Goal: Complete application form

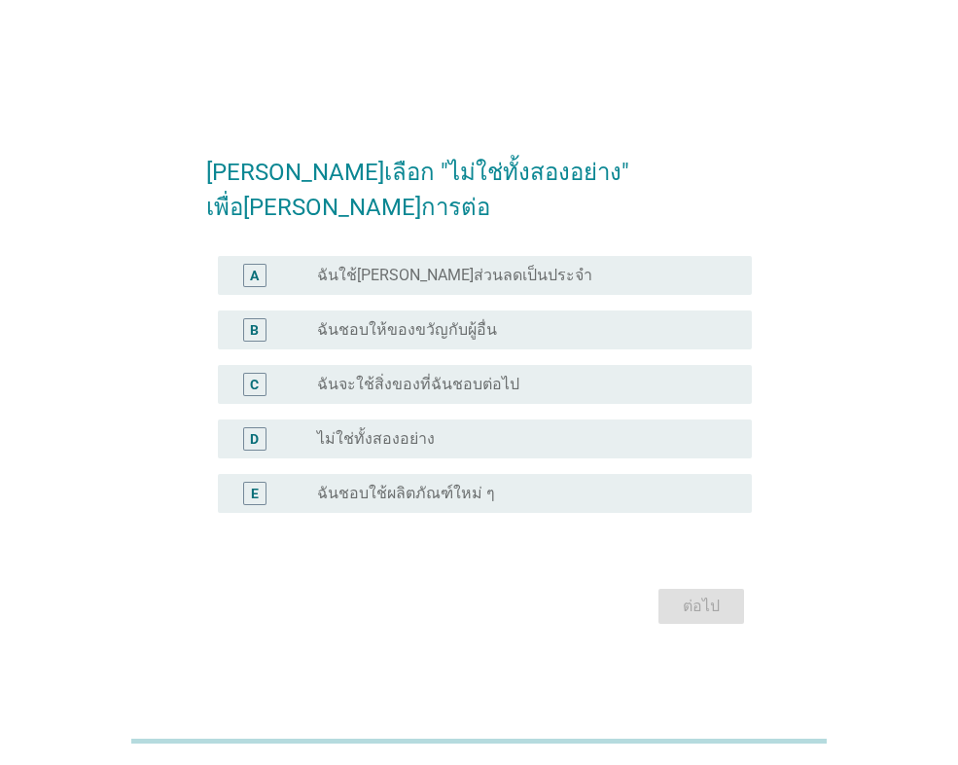
click at [431, 431] on div "radio_button_unchecked ไม่ใช่ทั้งสองอย่าง" at bounding box center [526, 438] width 419 height 23
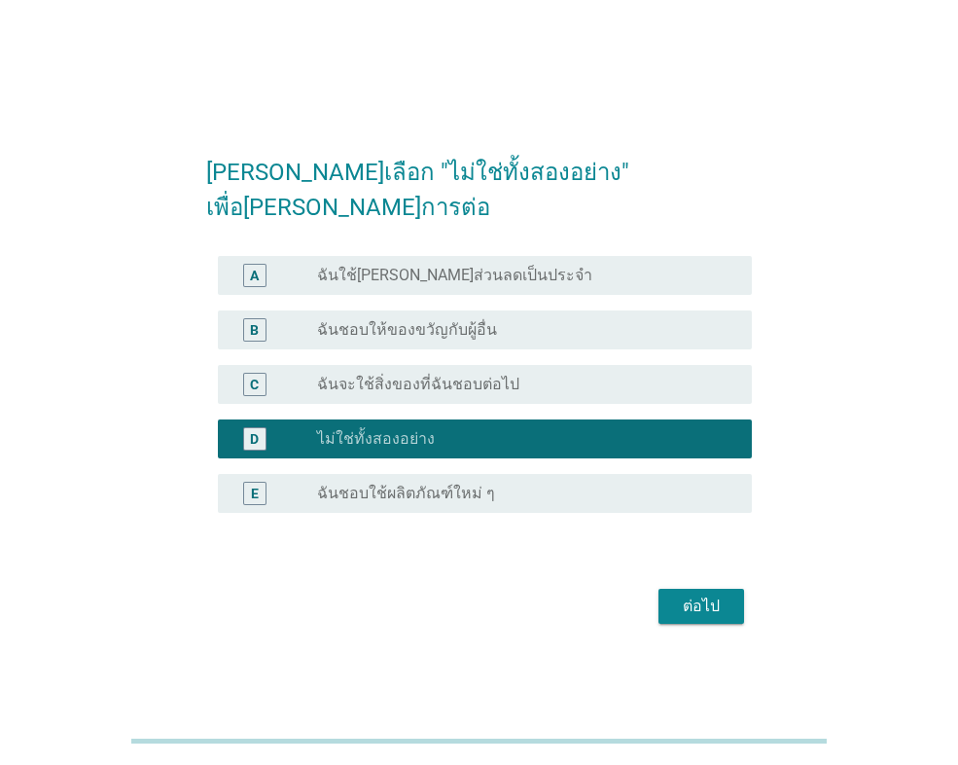
click at [719, 594] on div "ต่อไป" at bounding box center [701, 605] width 54 height 23
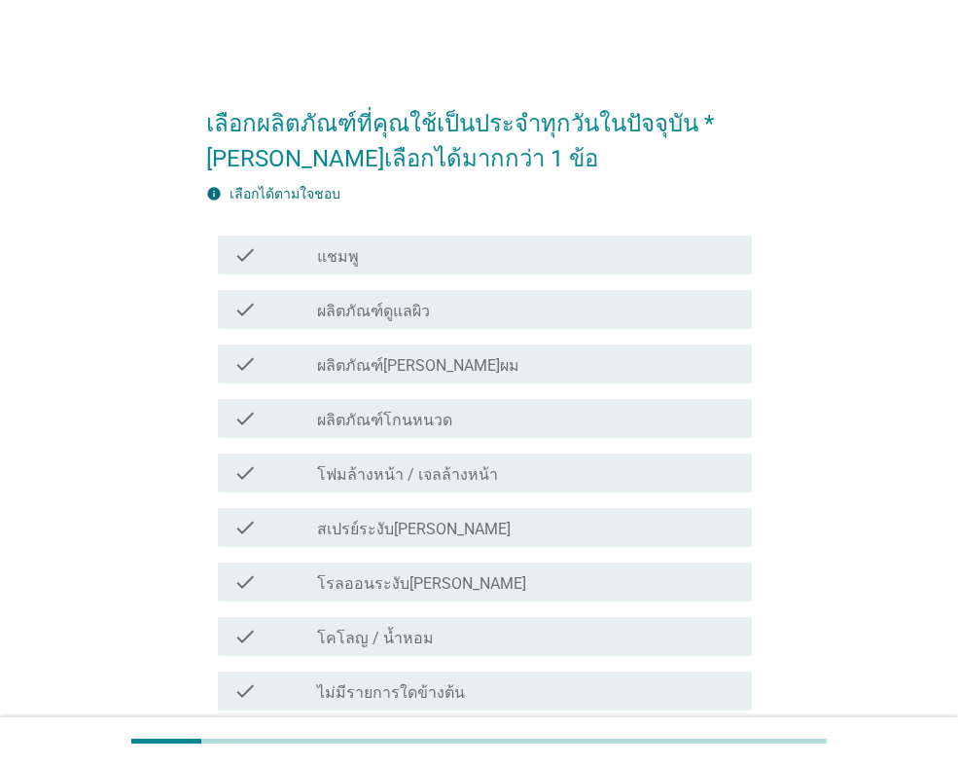
click at [385, 263] on div "check_box_outline_blank แชมพู" at bounding box center [526, 254] width 419 height 23
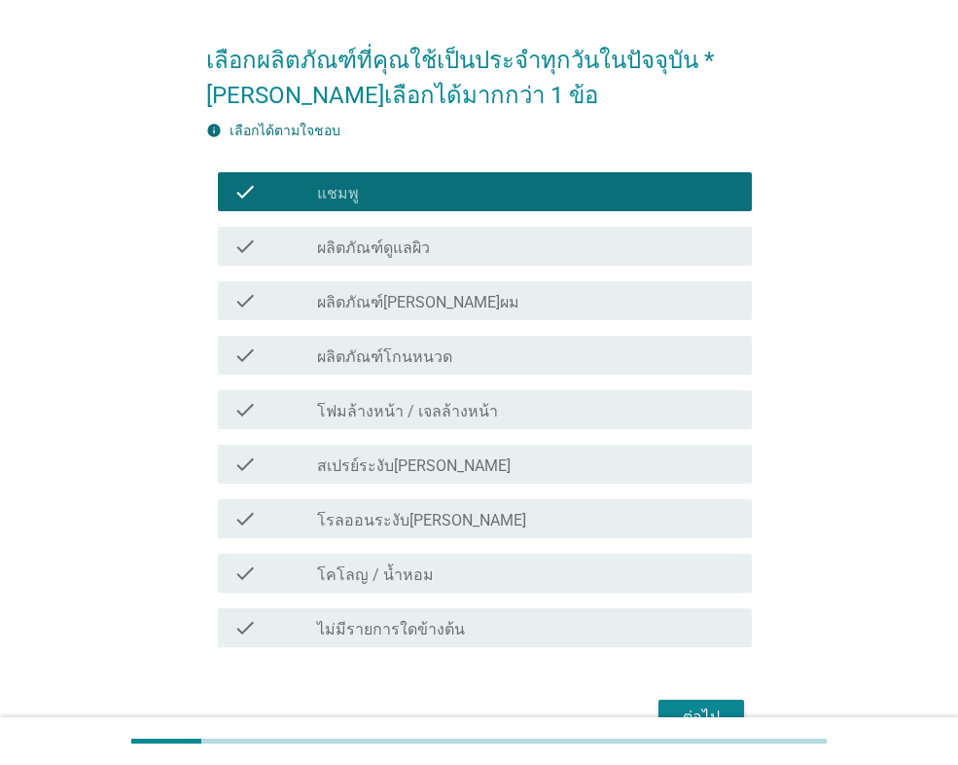
scroll to position [97, 0]
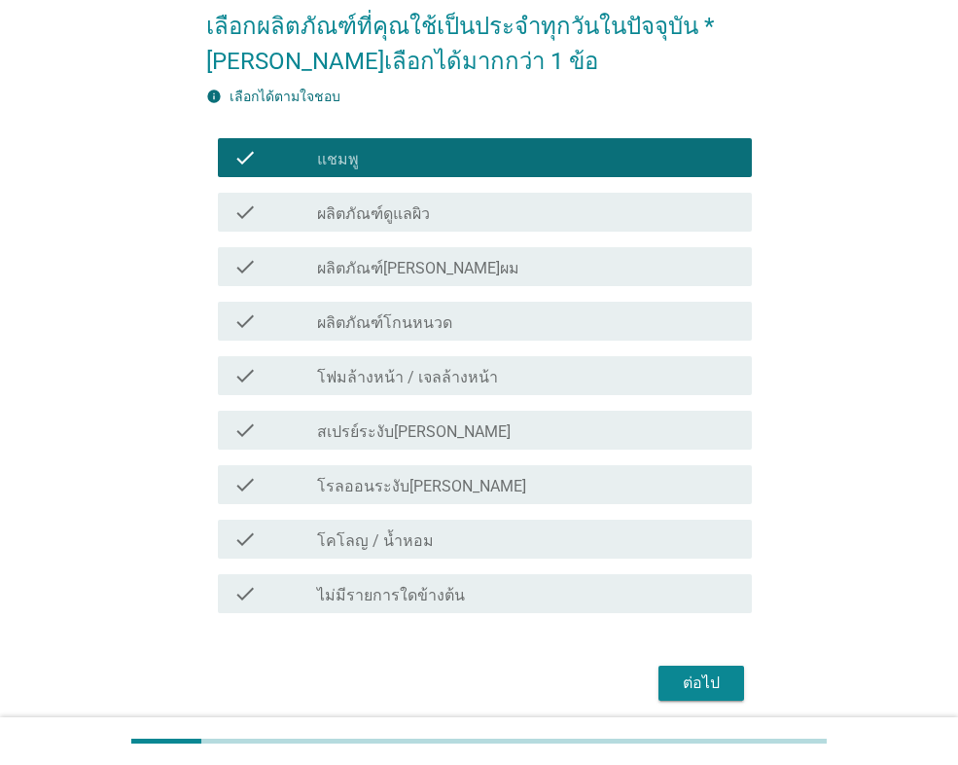
click at [434, 218] on div "check_box_outline_blank ผลิตภัณฑ์ดูแลผิว" at bounding box center [526, 211] width 419 height 23
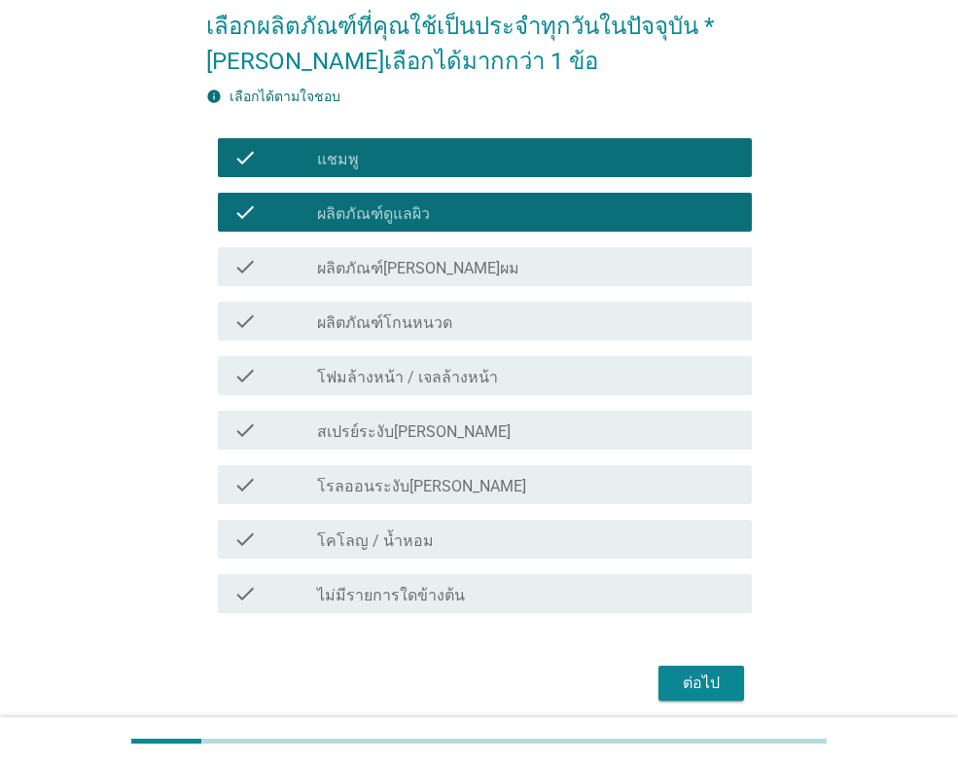
click at [401, 378] on label "โฟมล้างหน้า / เจลล้างหน้า" at bounding box center [407, 377] width 181 height 19
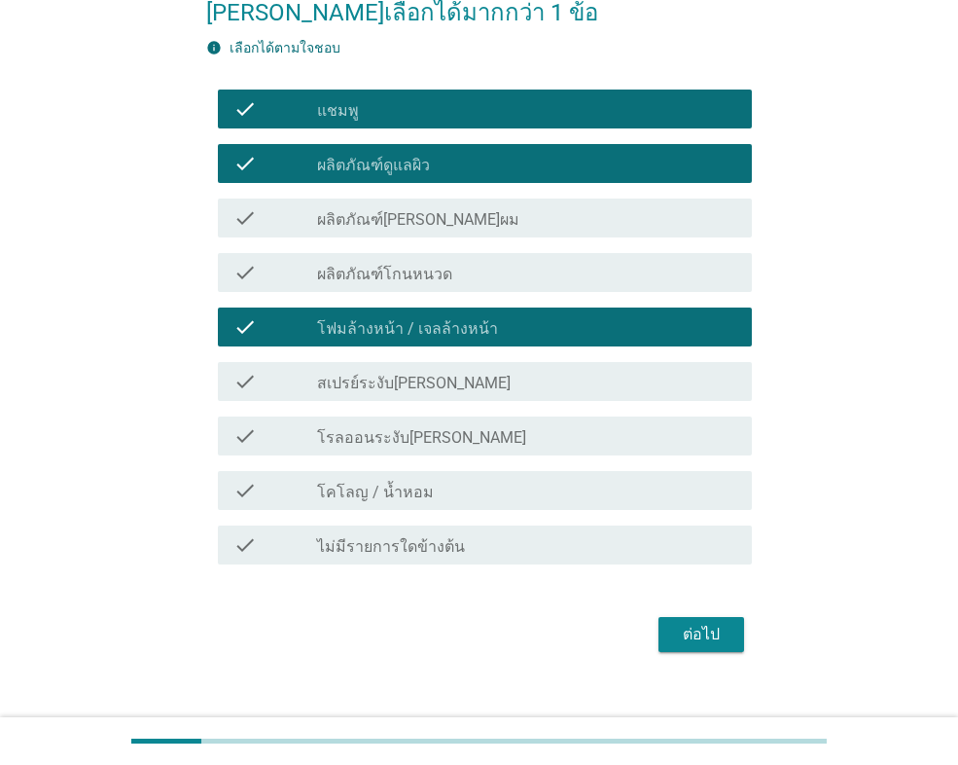
scroll to position [172, 0]
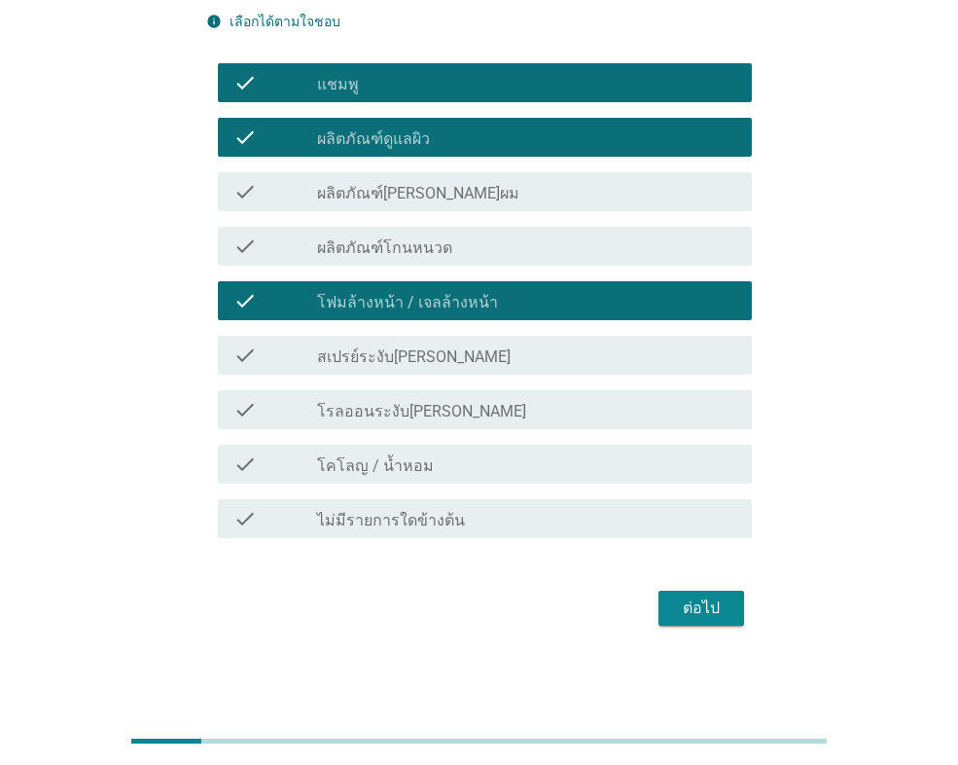
click at [466, 362] on div "check_box_outline_blank สเปรย์ระงับ[PERSON_NAME]" at bounding box center [526, 354] width 419 height 23
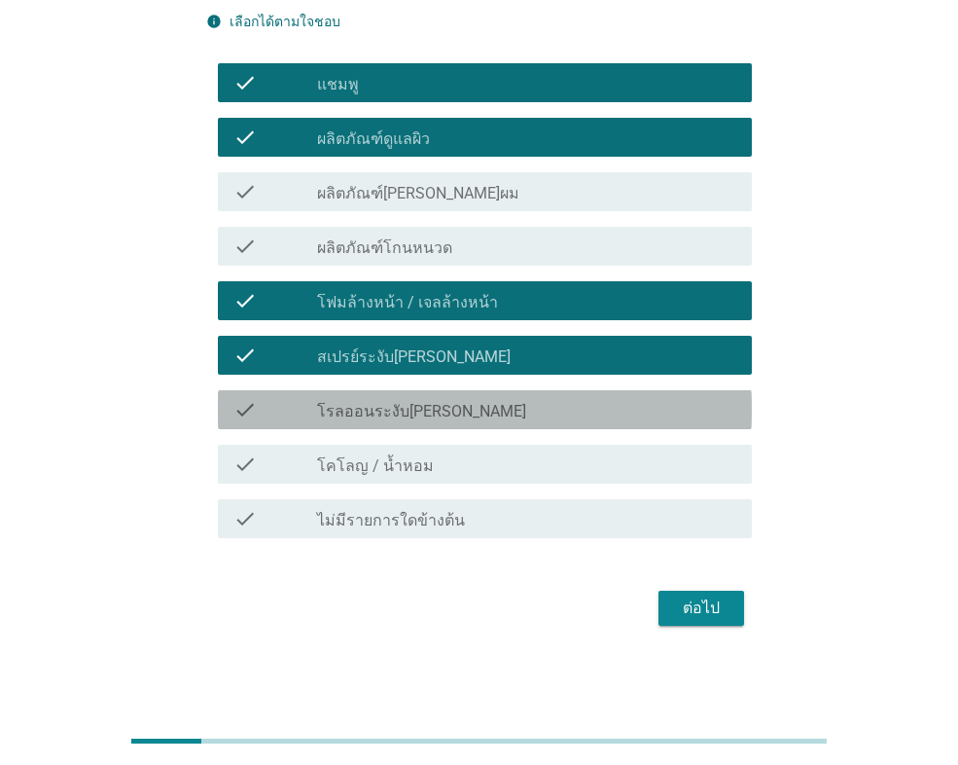
click at [417, 418] on label "โรลออนระงับ[PERSON_NAME]" at bounding box center [421, 411] width 209 height 19
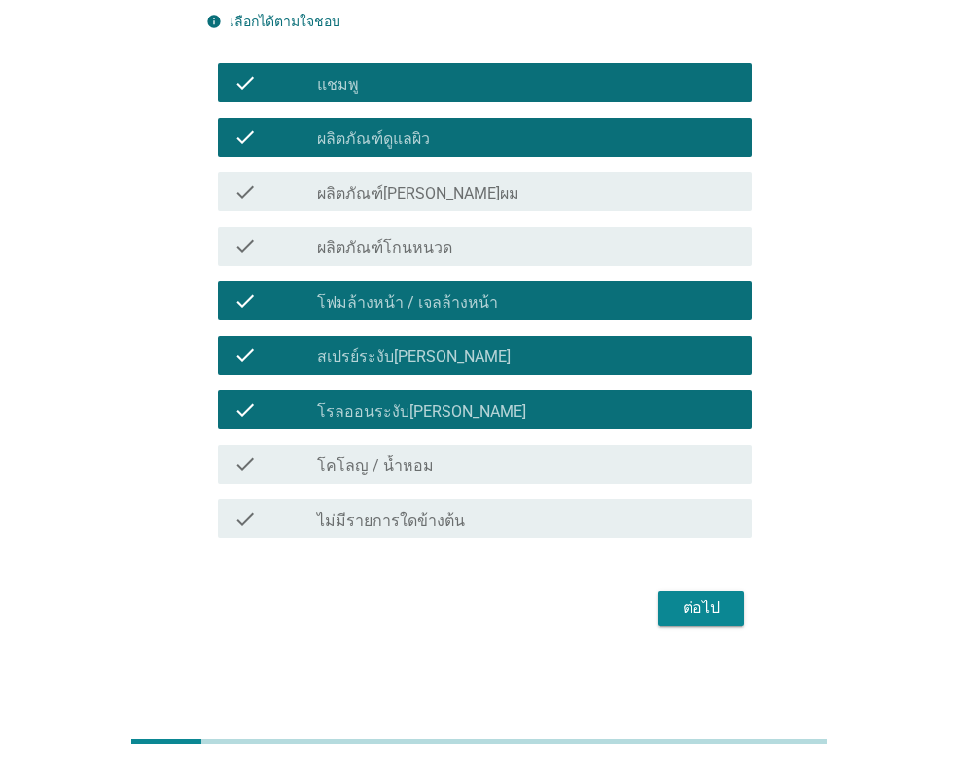
click at [454, 353] on div "check_box_outline_blank สเปรย์ระงับ[PERSON_NAME]" at bounding box center [526, 354] width 419 height 23
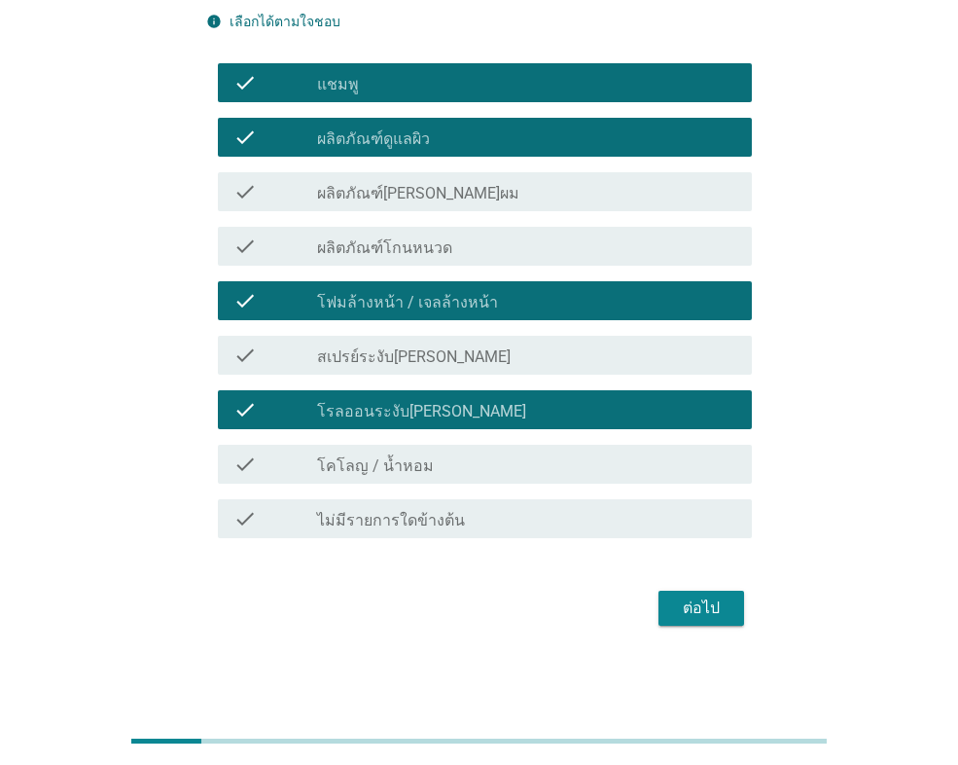
click at [439, 466] on div "check_box_outline_blank โคโลญ / น้ำหอม" at bounding box center [526, 463] width 419 height 23
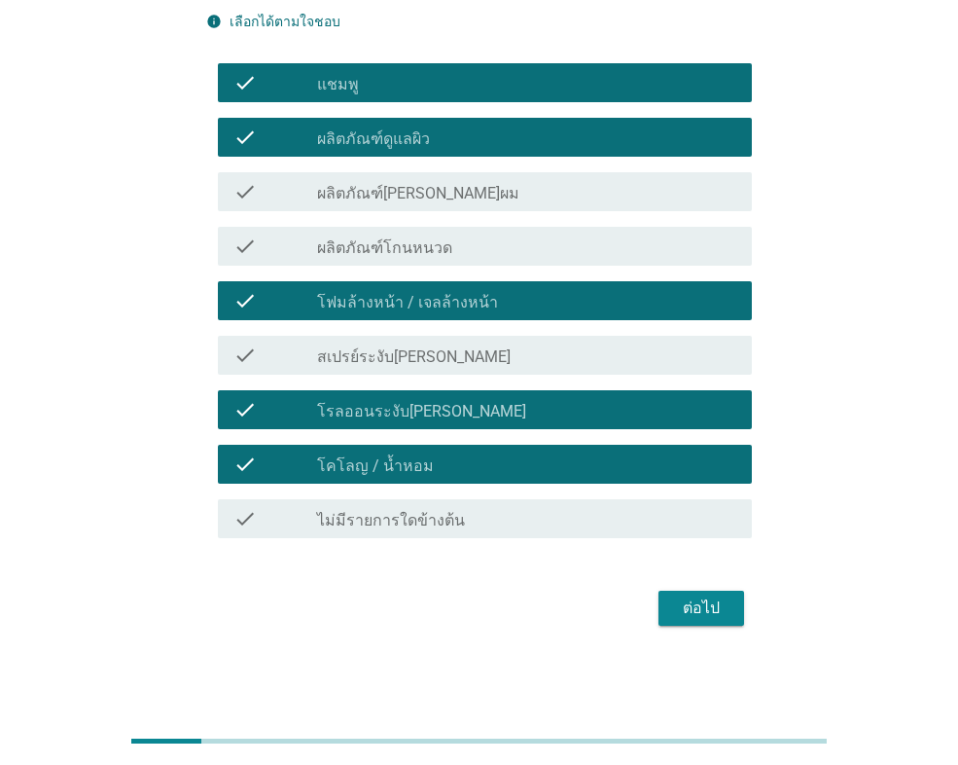
click at [725, 616] on div "ต่อไป" at bounding box center [701, 607] width 54 height 23
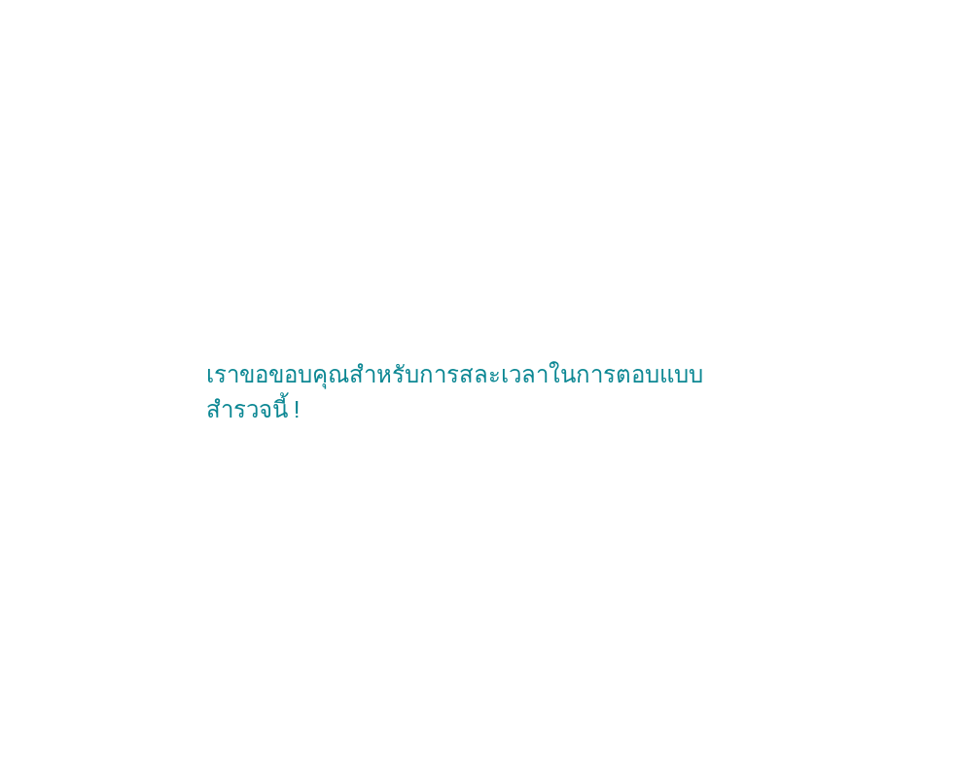
scroll to position [0, 0]
